Goal: Task Accomplishment & Management: Manage account settings

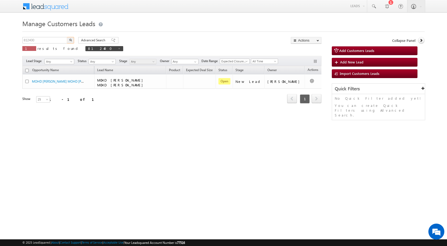
click at [53, 41] on input "812400" at bounding box center [45, 40] width 46 height 6
type input "810886"
click at [67, 37] on button "button" at bounding box center [70, 40] width 7 height 6
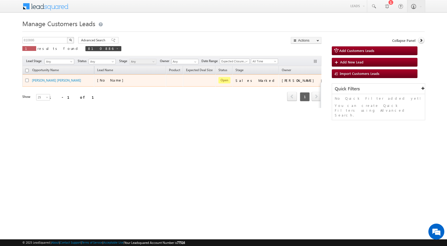
click at [342, 80] on button "button" at bounding box center [344, 79] width 5 height 5
click at [321, 87] on link "Edit" at bounding box center [334, 87] width 27 height 6
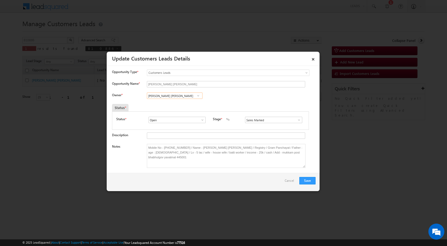
click at [168, 96] on input "[PERSON_NAME] [PERSON_NAME]" at bounding box center [175, 95] width 56 height 6
paste input "[PERSON_NAME][EMAIL_ADDRESS][PERSON_NAME][DOMAIN_NAME]"
click at [165, 105] on span "[PERSON_NAME][EMAIL_ADDRESS][PERSON_NAME][DOMAIN_NAME]" at bounding box center [173, 106] width 48 height 4
click at [165, 104] on span "[PERSON_NAME][EMAIL_ADDRESS][PERSON_NAME][DOMAIN_NAME]" at bounding box center [173, 106] width 48 height 4
type input "[PERSON_NAME] [PERSON_NAME]"
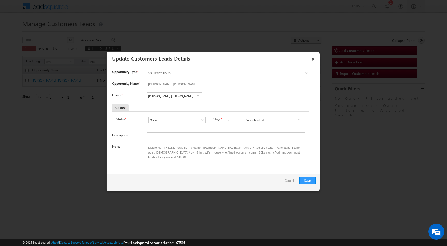
click at [179, 107] on div "Status *" at bounding box center [185, 107] width 146 height 7
click at [309, 179] on button "Save" at bounding box center [307, 180] width 16 height 7
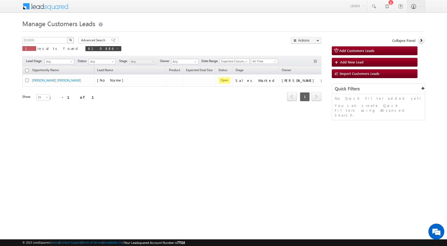
click at [205, 154] on html "Menu [PERSON_NAME] sitar a5@ks erve." at bounding box center [223, 82] width 447 height 164
click at [248, 164] on html "Menu [PERSON_NAME] sitar a5@ks erve." at bounding box center [223, 82] width 447 height 164
drag, startPoint x: 165, startPoint y: 157, endPoint x: 98, endPoint y: 24, distance: 149.5
click at [165, 157] on html "Menu [PERSON_NAME] sitar a5@ks erve." at bounding box center [223, 82] width 447 height 164
drag, startPoint x: 67, startPoint y: 129, endPoint x: 74, endPoint y: 154, distance: 25.7
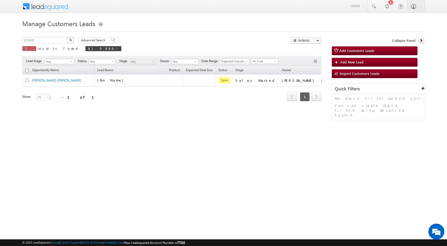
click at [67, 129] on div "Manage Customers Leads Customers Leads updated successfully. 810886 X 1 results…" at bounding box center [223, 84] width 402 height 133
click at [43, 39] on input "810886" at bounding box center [45, 40] width 46 height 6
paste input "327"
type input "810327"
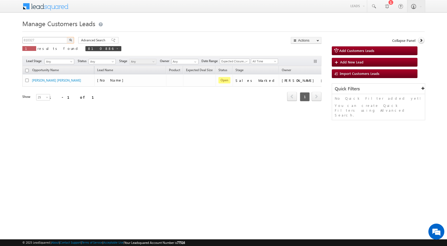
click at [67, 37] on button "button" at bounding box center [70, 40] width 7 height 6
drag, startPoint x: 227, startPoint y: 120, endPoint x: 292, endPoint y: 101, distance: 67.5
click at [227, 120] on div "Manage Customers Leads Customers Leads updated successfully. 810327 X 1 results…" at bounding box center [223, 84] width 402 height 133
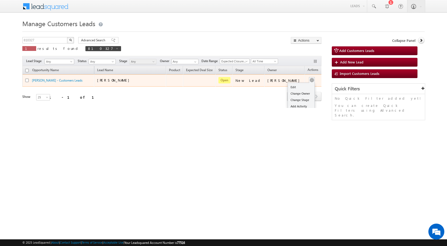
click at [309, 81] on button "button" at bounding box center [311, 79] width 5 height 5
click at [300, 87] on link "Edit" at bounding box center [301, 87] width 27 height 6
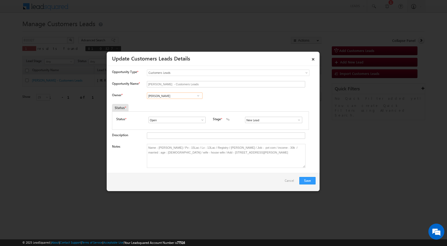
click at [172, 98] on input "[PERSON_NAME]" at bounding box center [175, 95] width 56 height 6
paste input "[PERSON_NAME]"
click at [177, 104] on span "[EMAIL_ADDRESS][PERSON_NAME][DOMAIN_NAME]" at bounding box center [173, 106] width 48 height 4
type input "[PERSON_NAME]"
click at [304, 180] on button "Save" at bounding box center [307, 180] width 16 height 7
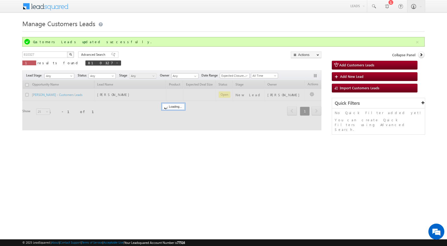
click at [209, 148] on div "Manage Customers Leads Customers Leads updated successfully. 810327 X 1 results…" at bounding box center [223, 84] width 402 height 133
